Goal: Task Accomplishment & Management: Manage account settings

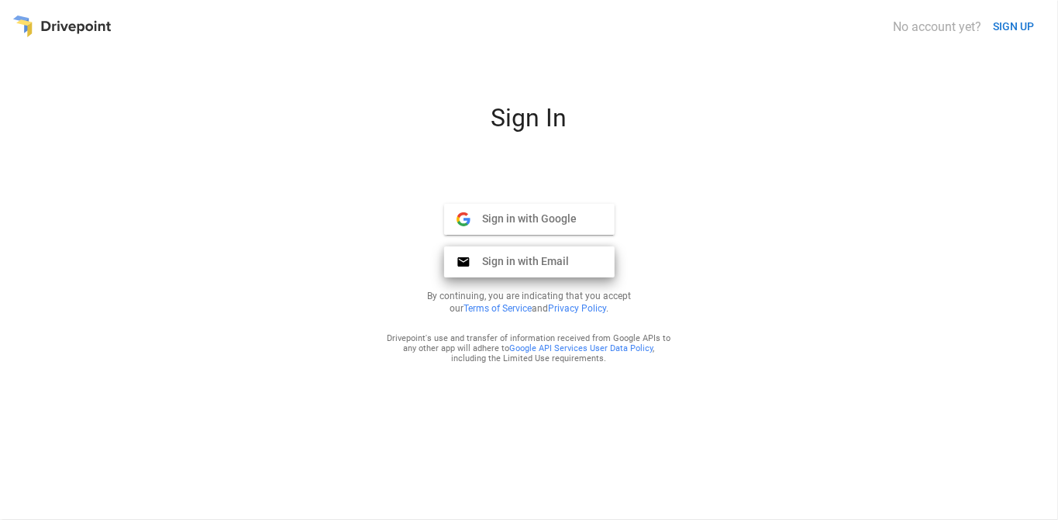
click at [547, 264] on span "Sign in with Email" at bounding box center [520, 261] width 99 height 14
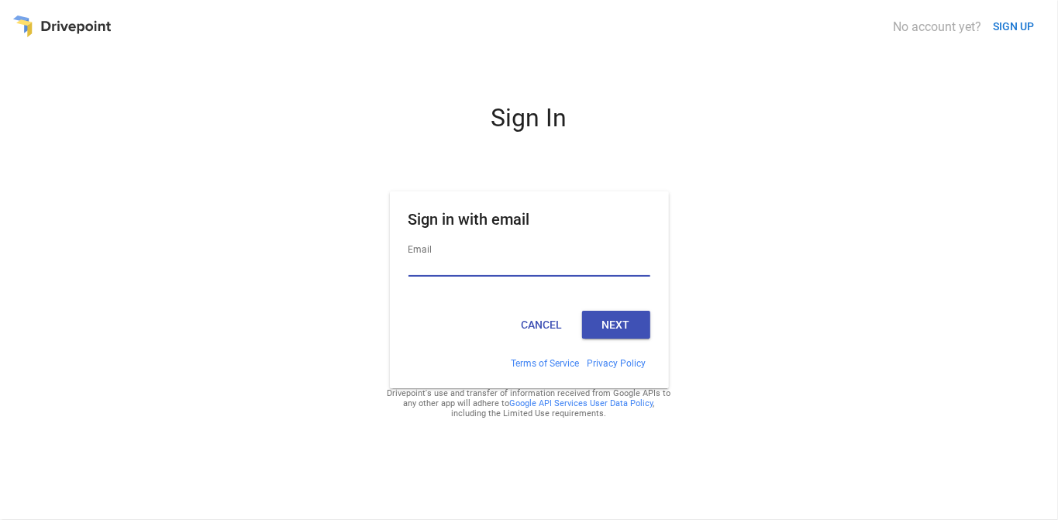
type input "**********"
click at [612, 327] on button "Next" at bounding box center [616, 325] width 68 height 28
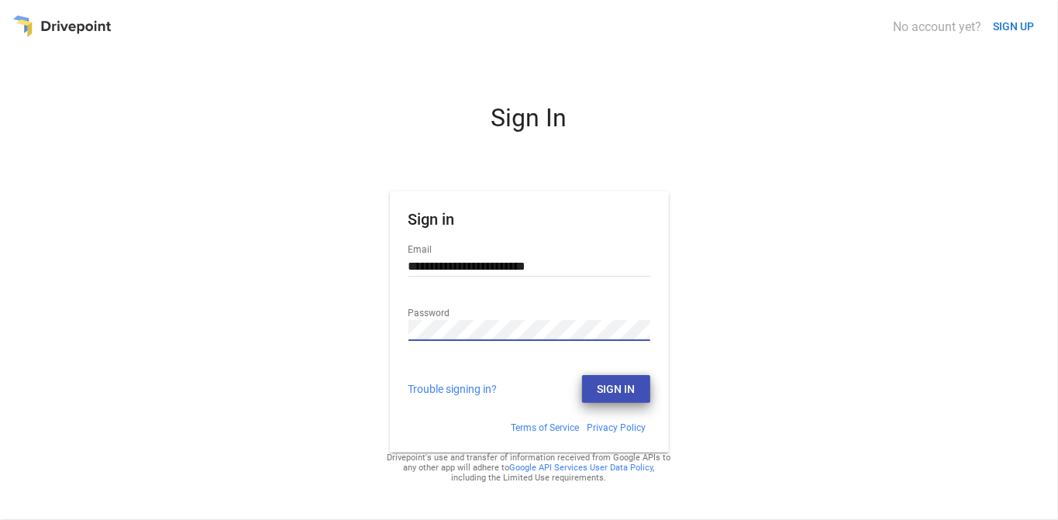
click at [604, 386] on button "Sign In" at bounding box center [616, 389] width 68 height 28
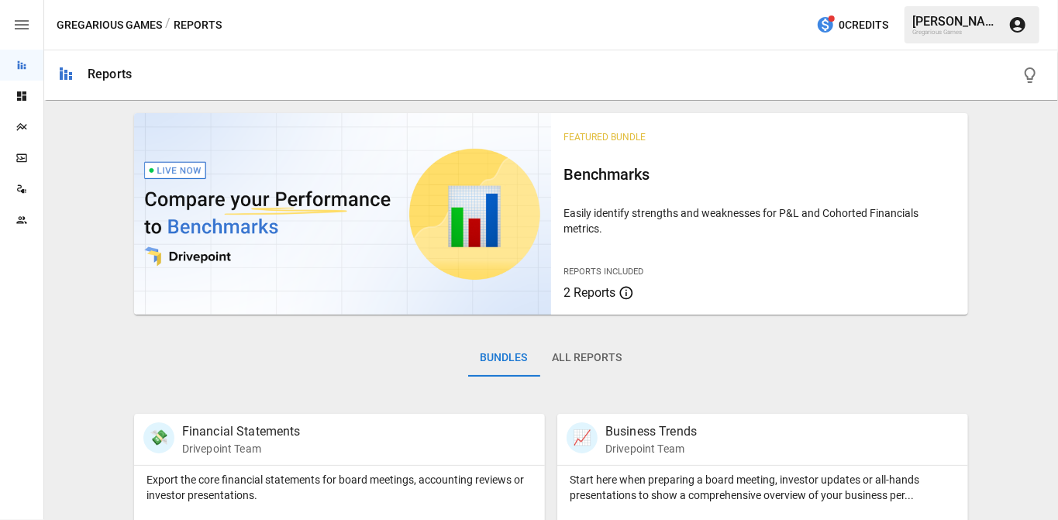
click at [1019, 26] on icon "button" at bounding box center [1018, 25] width 16 height 16
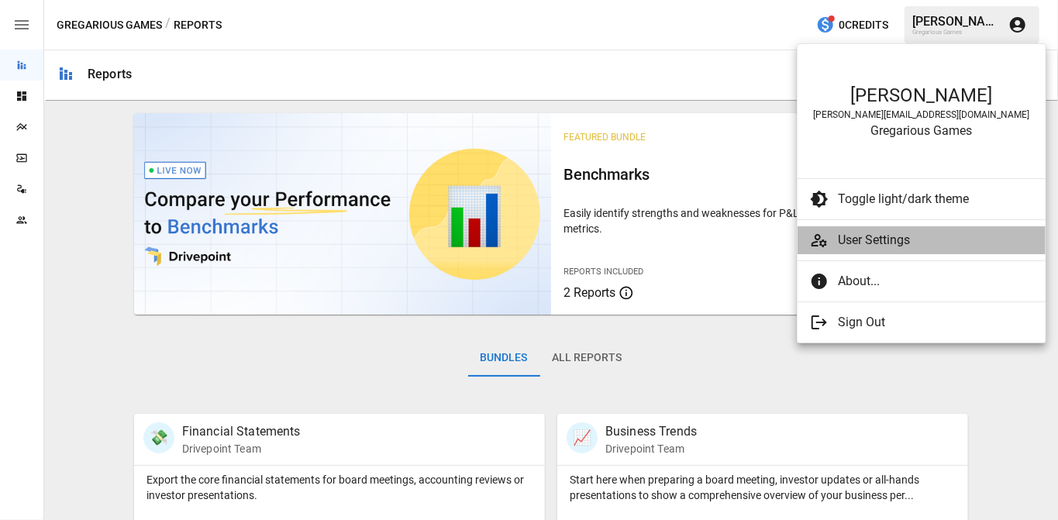
click at [892, 227] on li "User Settings" at bounding box center [922, 240] width 248 height 28
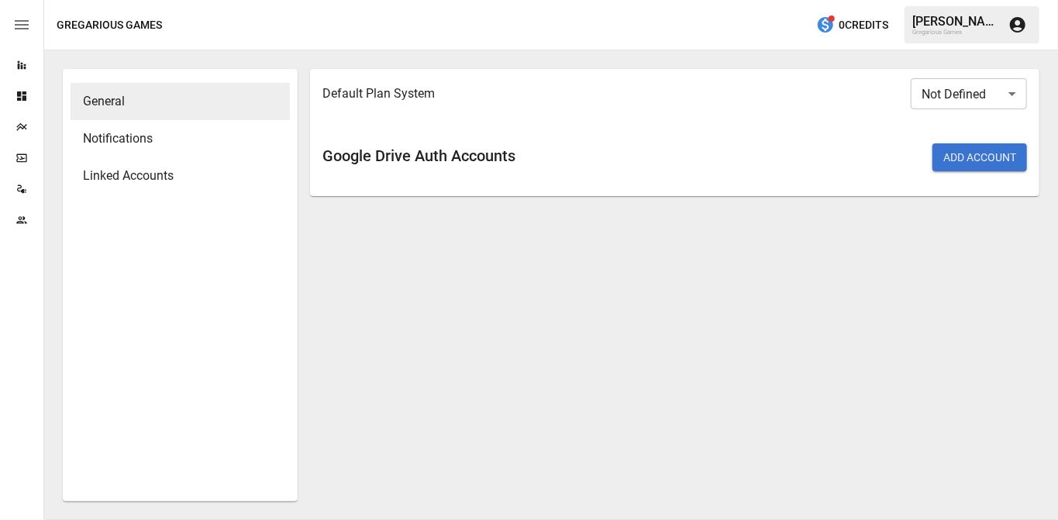
click at [206, 175] on span "Linked Accounts" at bounding box center [180, 176] width 195 height 19
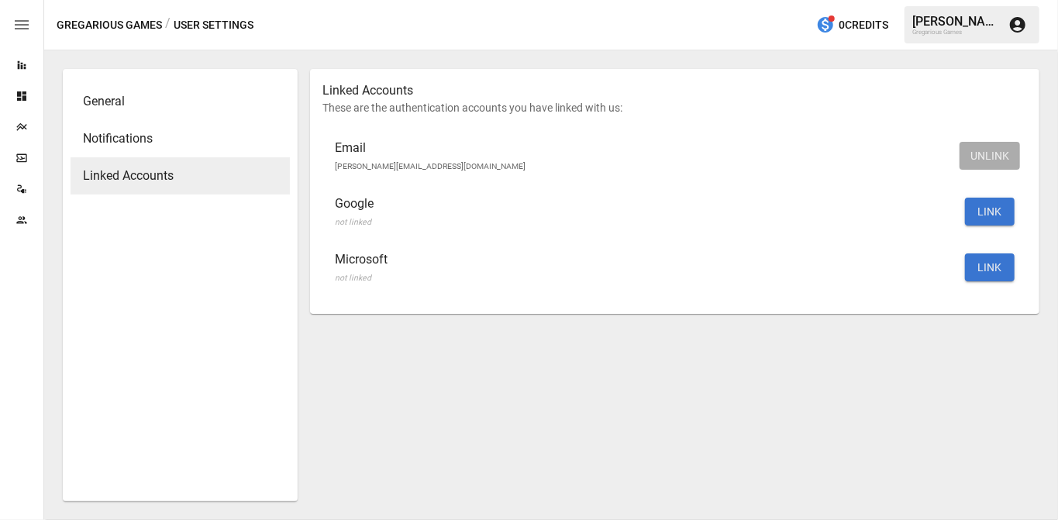
click at [760, 429] on div "Linked Accounts These are the authentication accounts you have linked with us: …" at bounding box center [674, 285] width 729 height 433
click at [500, 360] on div "Linked Accounts These are the authentication accounts you have linked with us: …" at bounding box center [674, 285] width 729 height 433
